Goal: Task Accomplishment & Management: Manage account settings

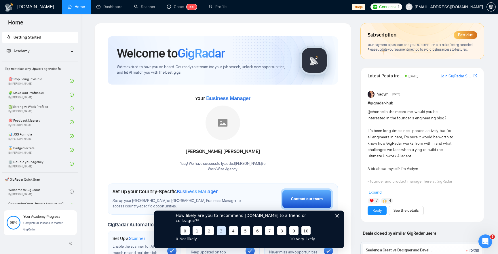
click at [219, 229] on button "3" at bounding box center [221, 230] width 9 height 9
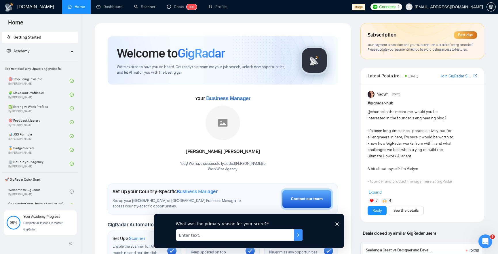
click at [228, 231] on input "Enter text..." at bounding box center [235, 235] width 118 height 12
type input "testing saja"
click at [320, 233] on div "What was the primary reason for your score? testing saja" at bounding box center [249, 231] width 190 height 35
click at [301, 236] on button "Submit your response" at bounding box center [298, 235] width 9 height 12
click at [282, 235] on input "Enter text..." at bounding box center [235, 235] width 118 height 12
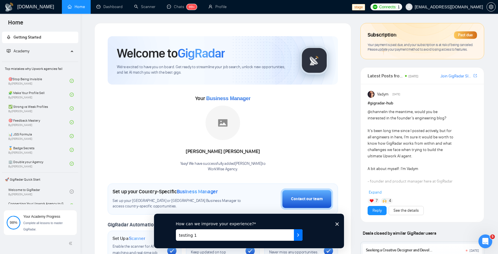
type input "testing 1"
click at [298, 236] on icon "Submit your response" at bounding box center [298, 235] width 1 height 3
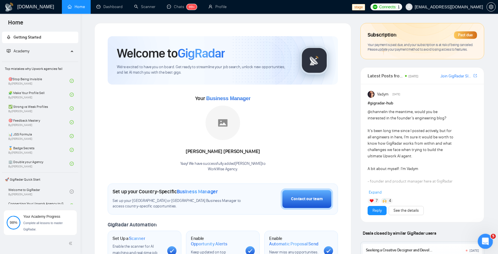
click at [486, 239] on icon "Open Intercom Messenger" at bounding box center [485, 241] width 10 height 10
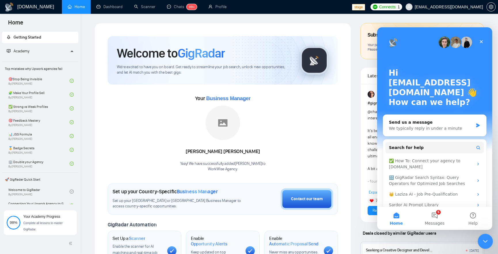
click at [486, 239] on icon "Close Intercom Messenger" at bounding box center [484, 240] width 7 height 7
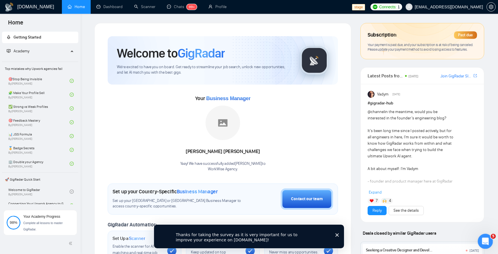
click at [486, 239] on icon "Open Intercom Messenger" at bounding box center [485, 241] width 10 height 10
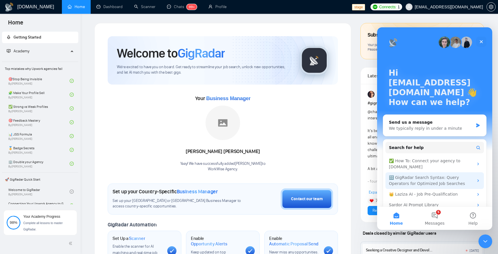
scroll to position [9, 0]
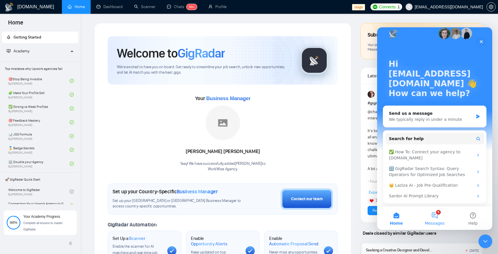
click at [436, 224] on span "Messages" at bounding box center [435, 224] width 20 height 4
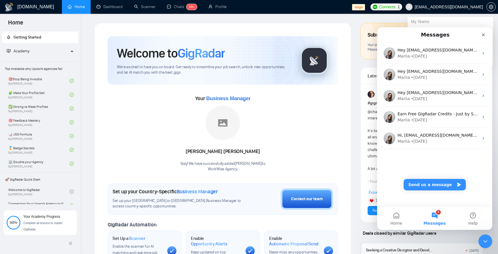
click at [453, 10] on span "workwiseupworkgency@gmail.com" at bounding box center [444, 7] width 84 height 18
click at [485, 37] on div "Close" at bounding box center [484, 35] width 10 height 10
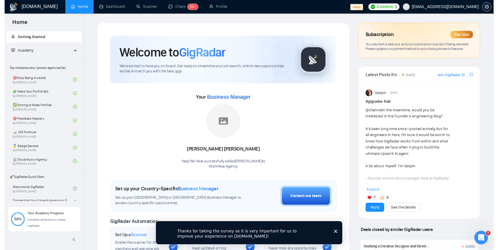
scroll to position [0, 0]
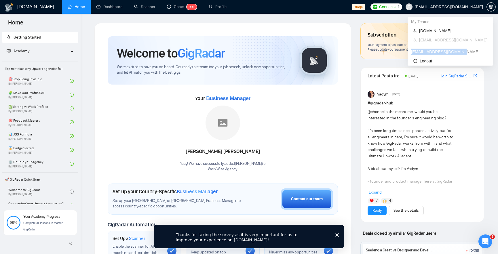
drag, startPoint x: 413, startPoint y: 52, endPoint x: 463, endPoint y: 52, distance: 50.4
click at [463, 52] on div "muhariefrahmn@gmail.com" at bounding box center [451, 51] width 86 height 9
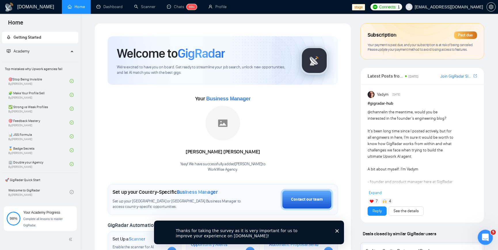
click at [486, 243] on html at bounding box center [485, 236] width 14 height 14
click at [484, 238] on icon "Open Intercom Messenger" at bounding box center [485, 237] width 10 height 10
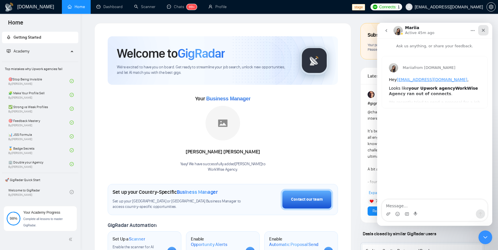
click at [487, 31] on div "Close" at bounding box center [484, 30] width 10 height 10
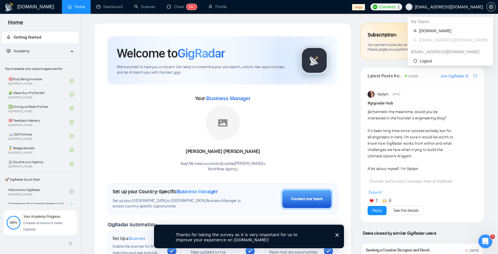
click at [458, 7] on span "workwiseupworkgency@gmail.com" at bounding box center [449, 7] width 68 height 0
click at [431, 58] on span "Logout" at bounding box center [451, 61] width 74 height 6
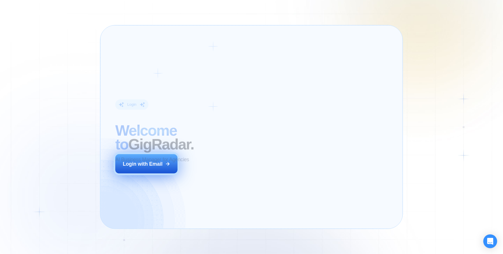
click at [223, 169] on div "Login ‍ Welcome to GigRadar. AI Business Manager for Agencies Login with Email" at bounding box center [172, 127] width 129 height 189
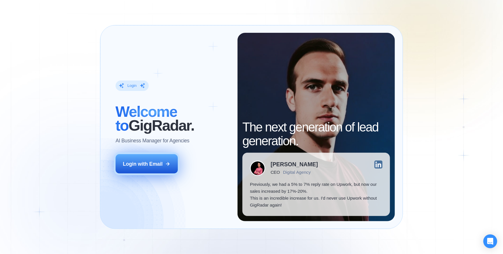
click at [160, 165] on div "Login with Email" at bounding box center [143, 164] width 40 height 7
